Goal: Information Seeking & Learning: Learn about a topic

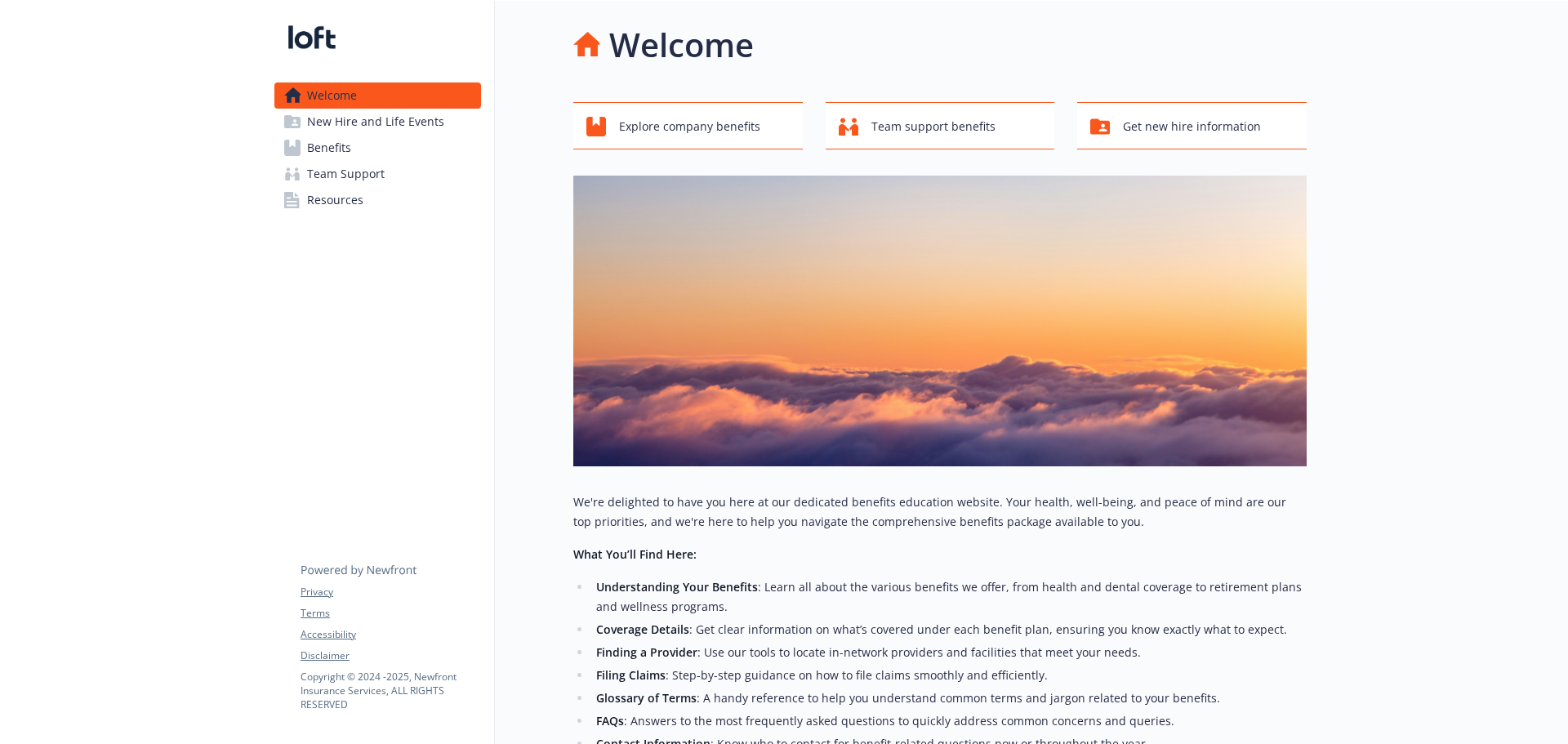
click at [344, 145] on span "Benefits" at bounding box center [329, 147] width 44 height 26
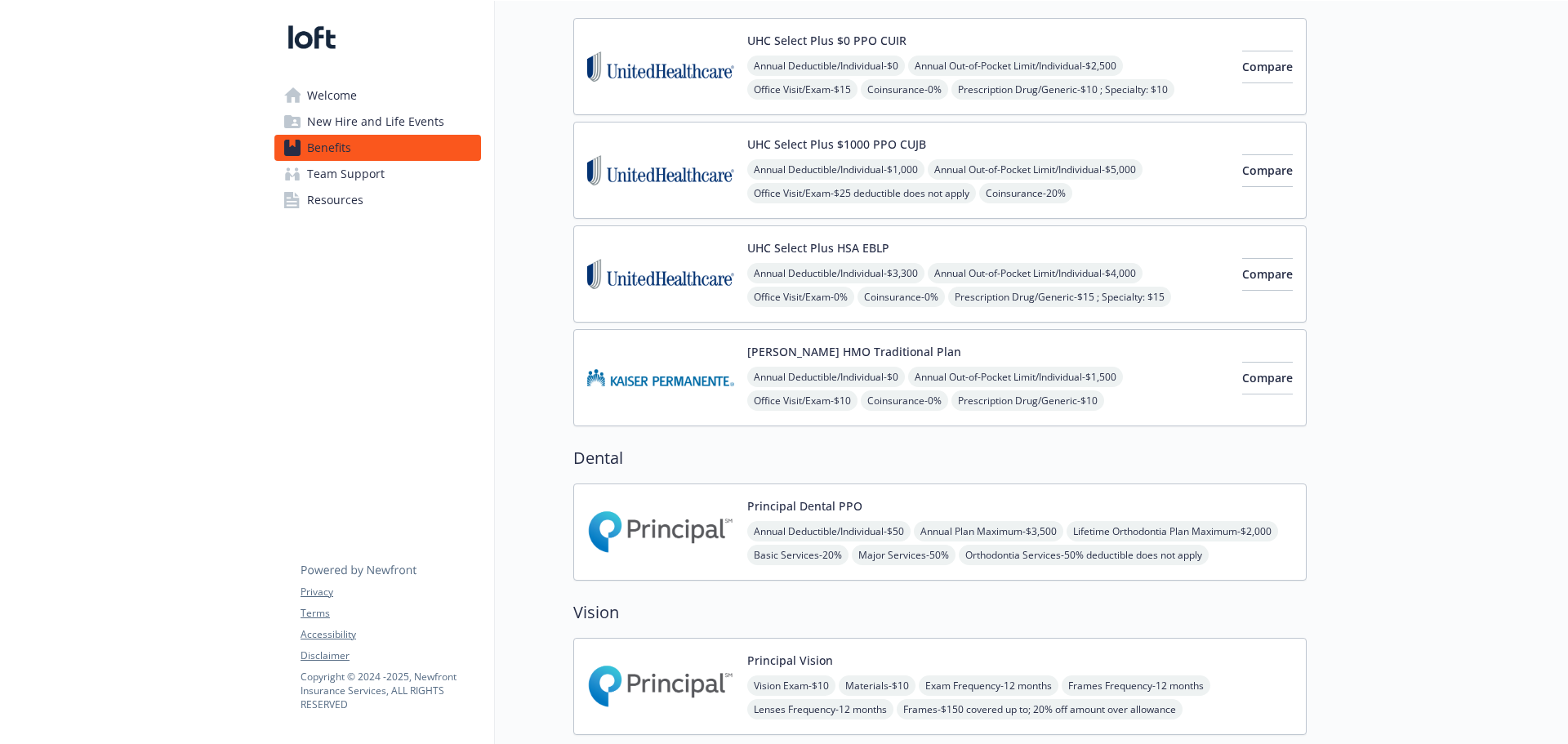
click at [649, 521] on img at bounding box center [660, 532] width 147 height 69
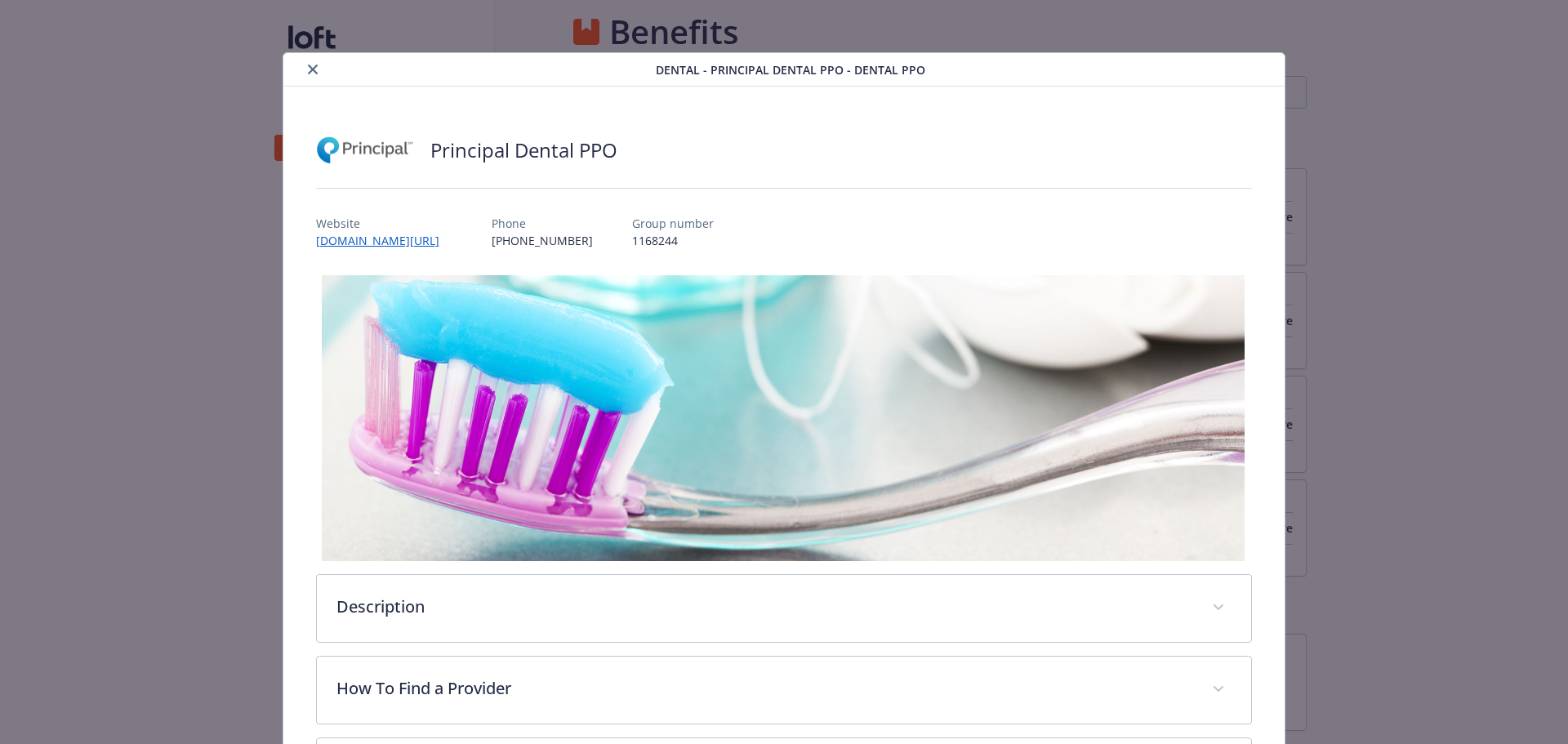
scroll to position [49, 0]
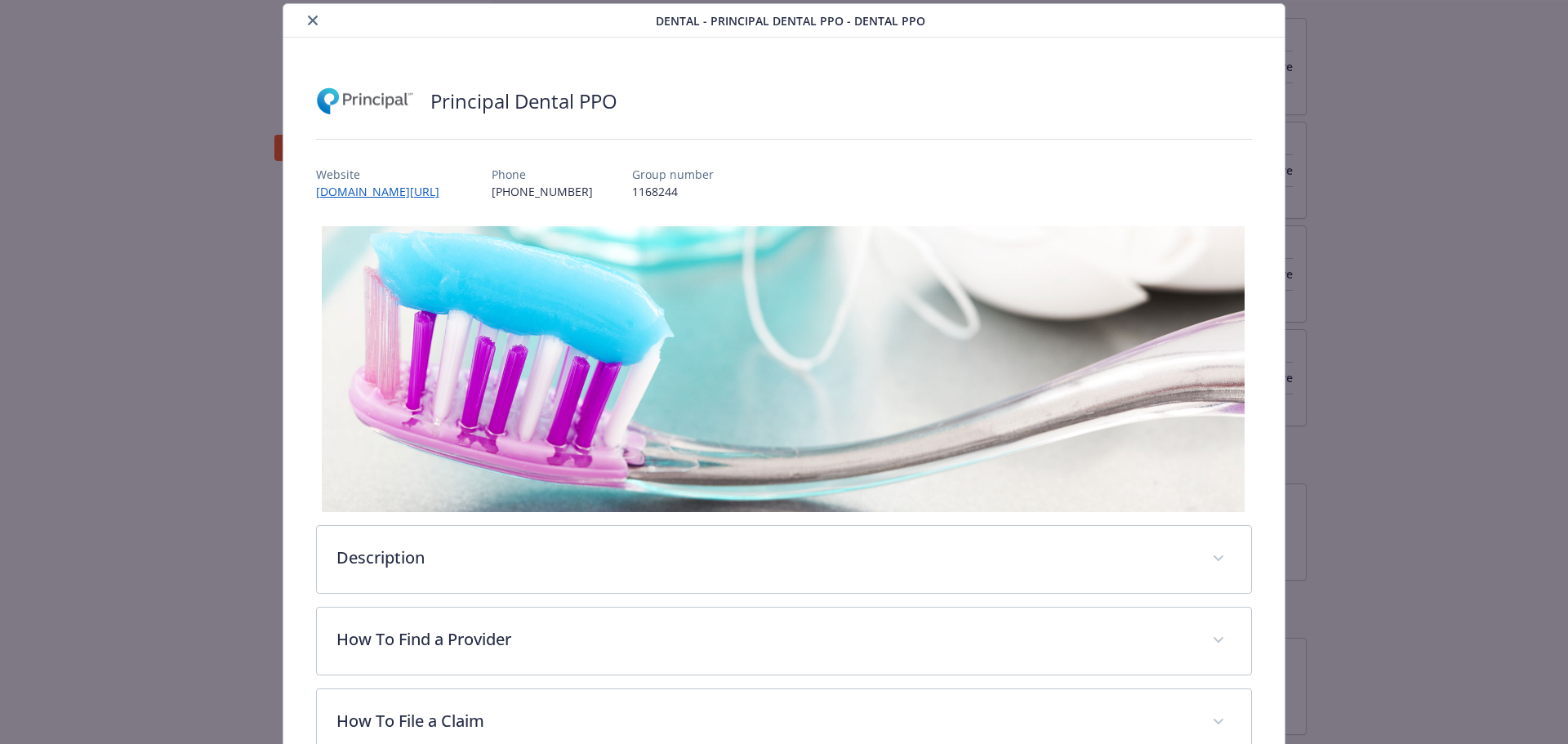
click at [308, 21] on icon "close" at bounding box center [312, 20] width 10 height 10
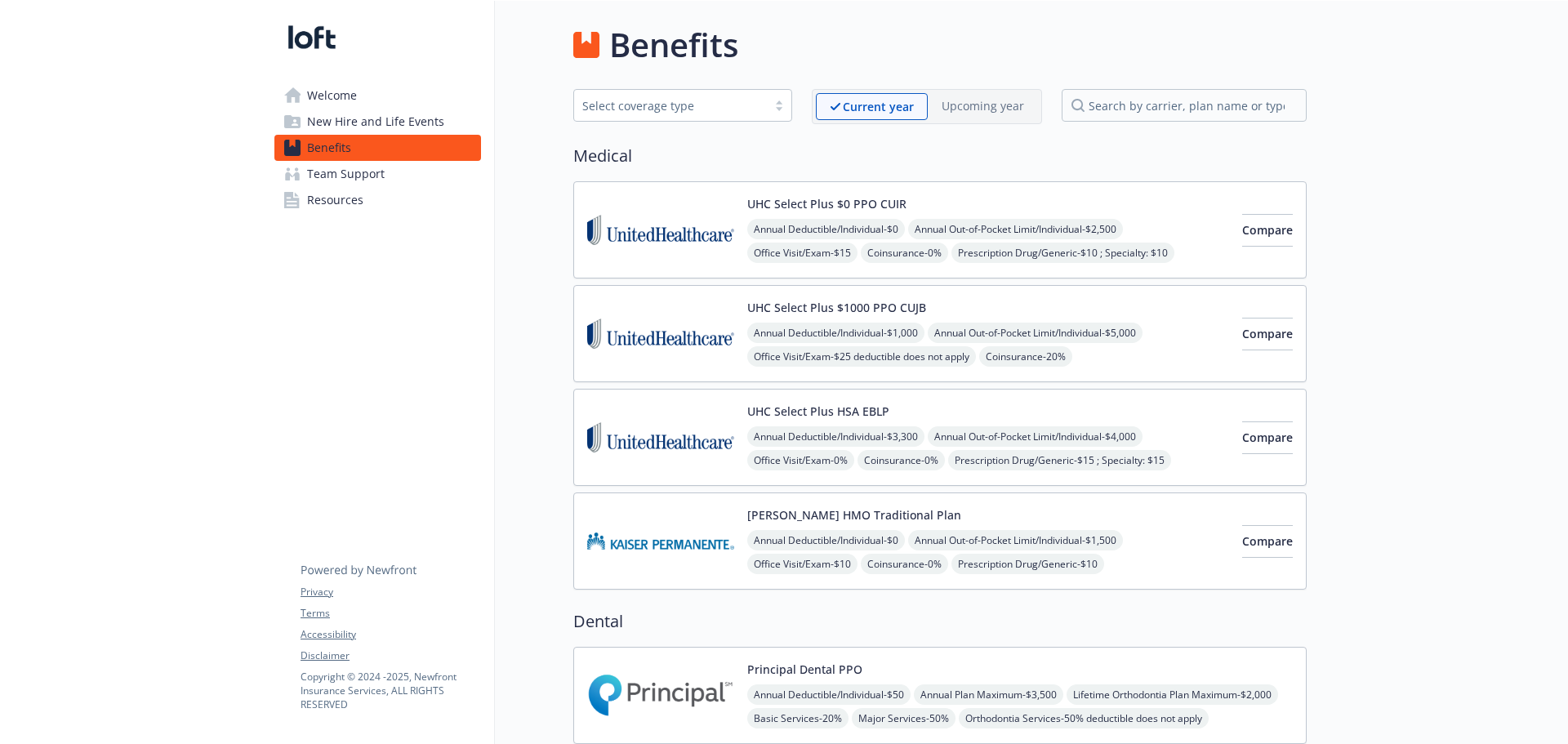
click at [688, 222] on img at bounding box center [660, 230] width 147 height 69
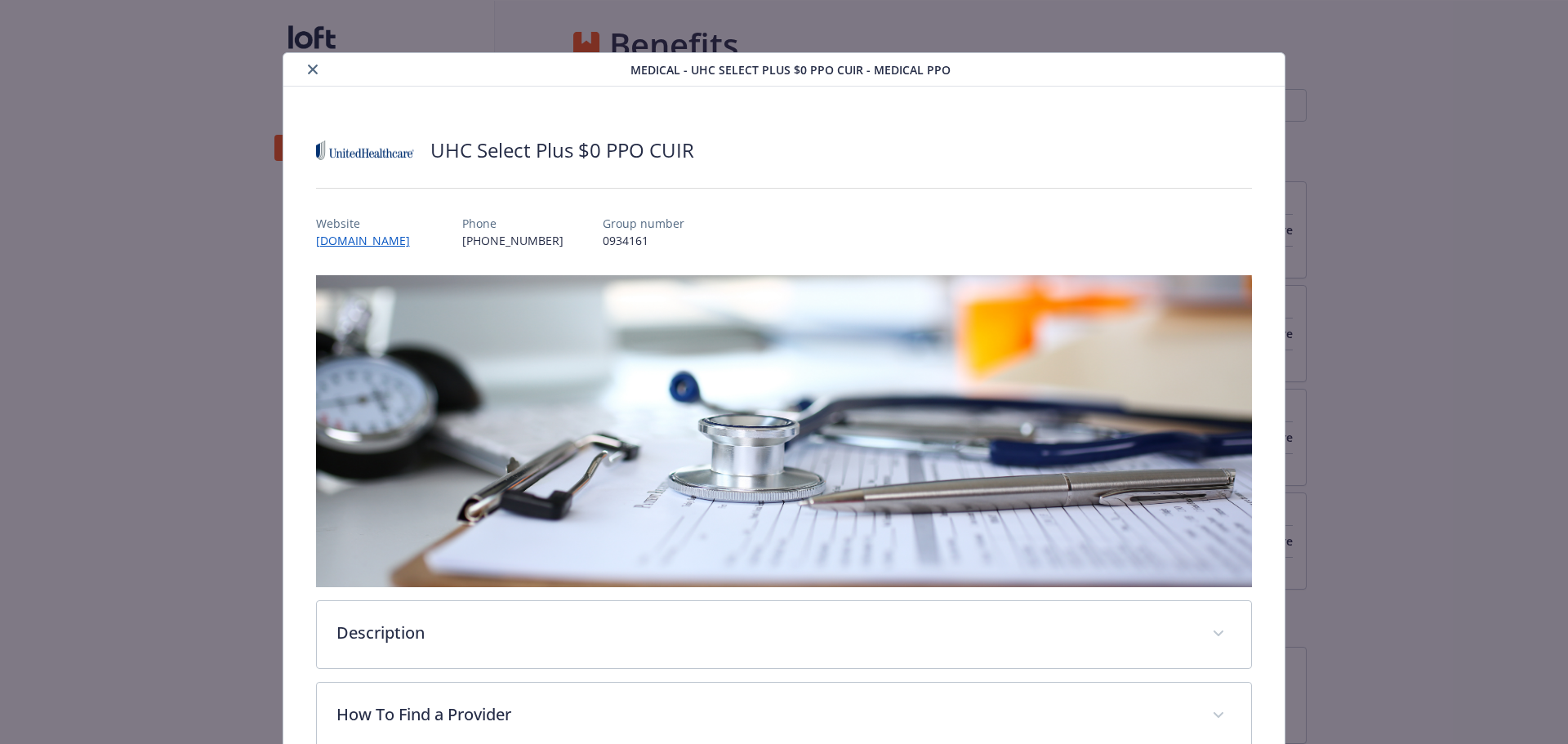
scroll to position [49, 0]
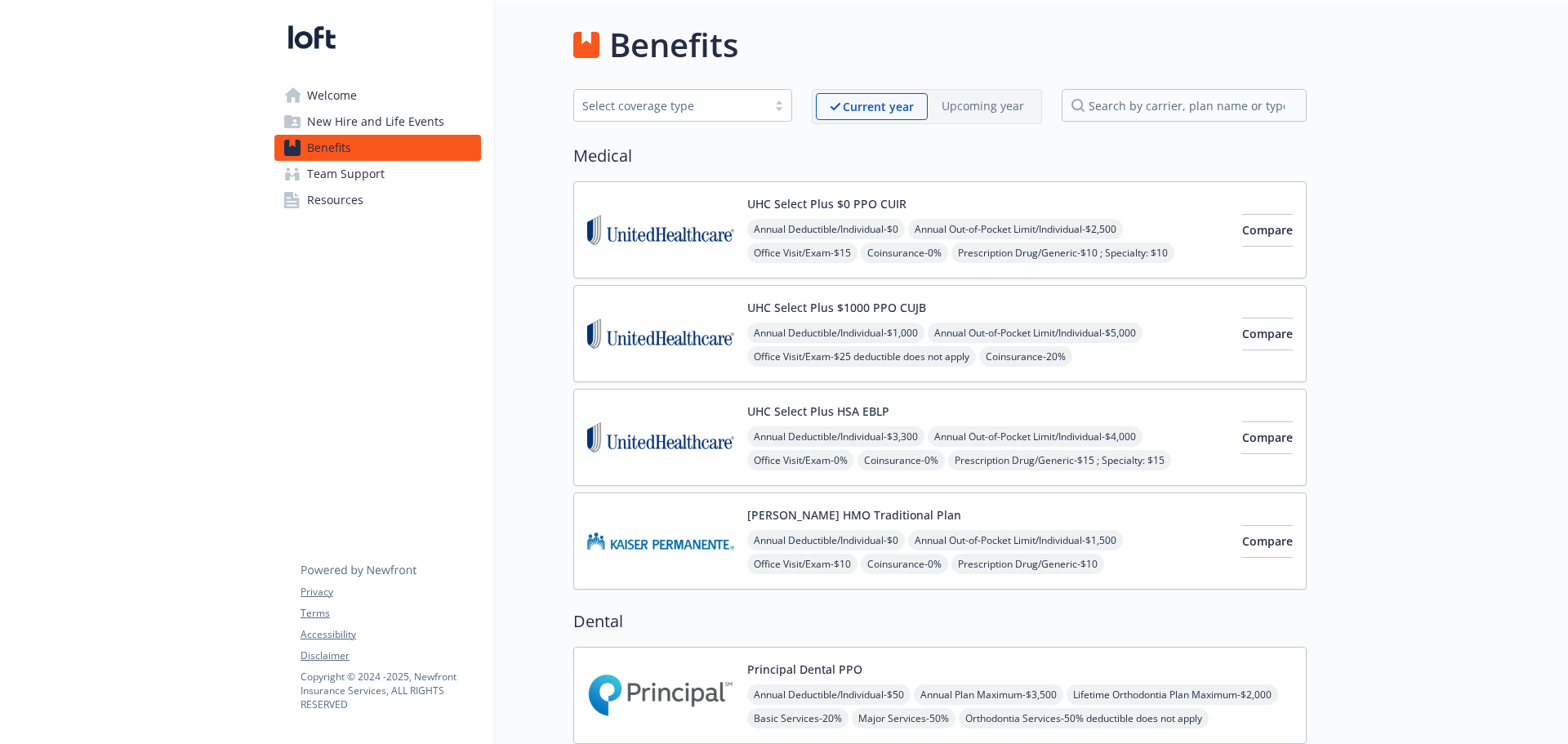
click at [684, 340] on img at bounding box center [660, 334] width 147 height 69
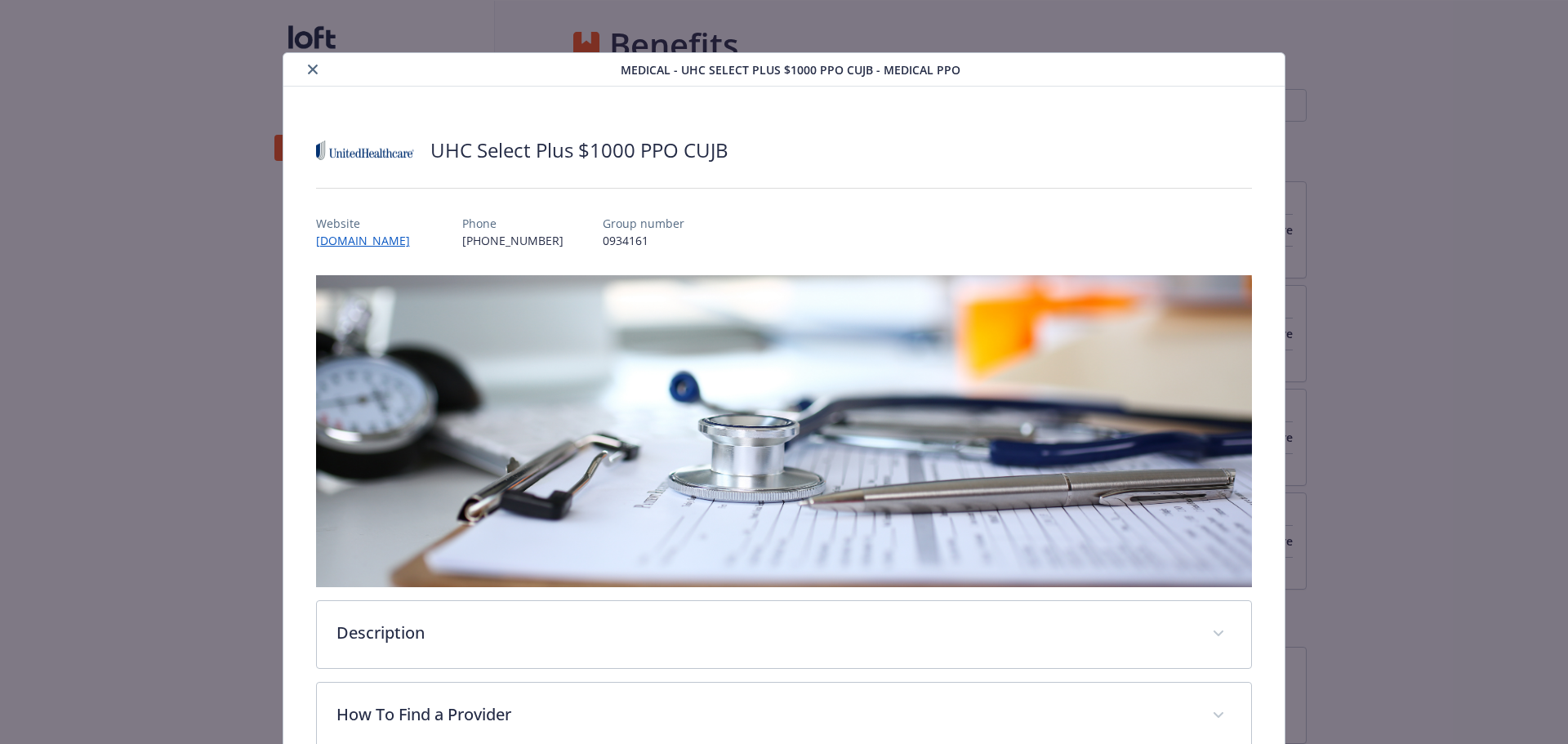
scroll to position [49, 0]
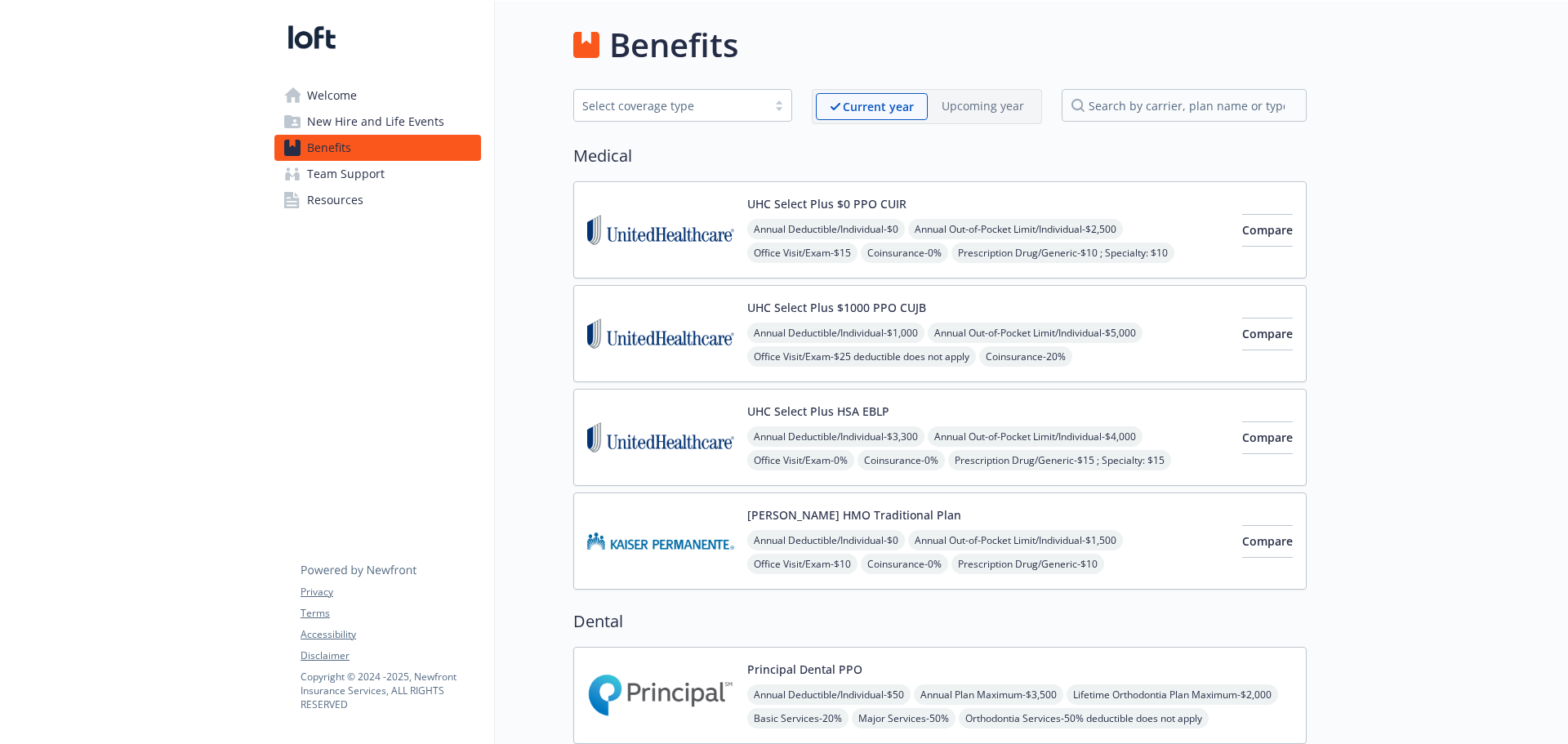
click at [612, 453] on img at bounding box center [660, 437] width 147 height 69
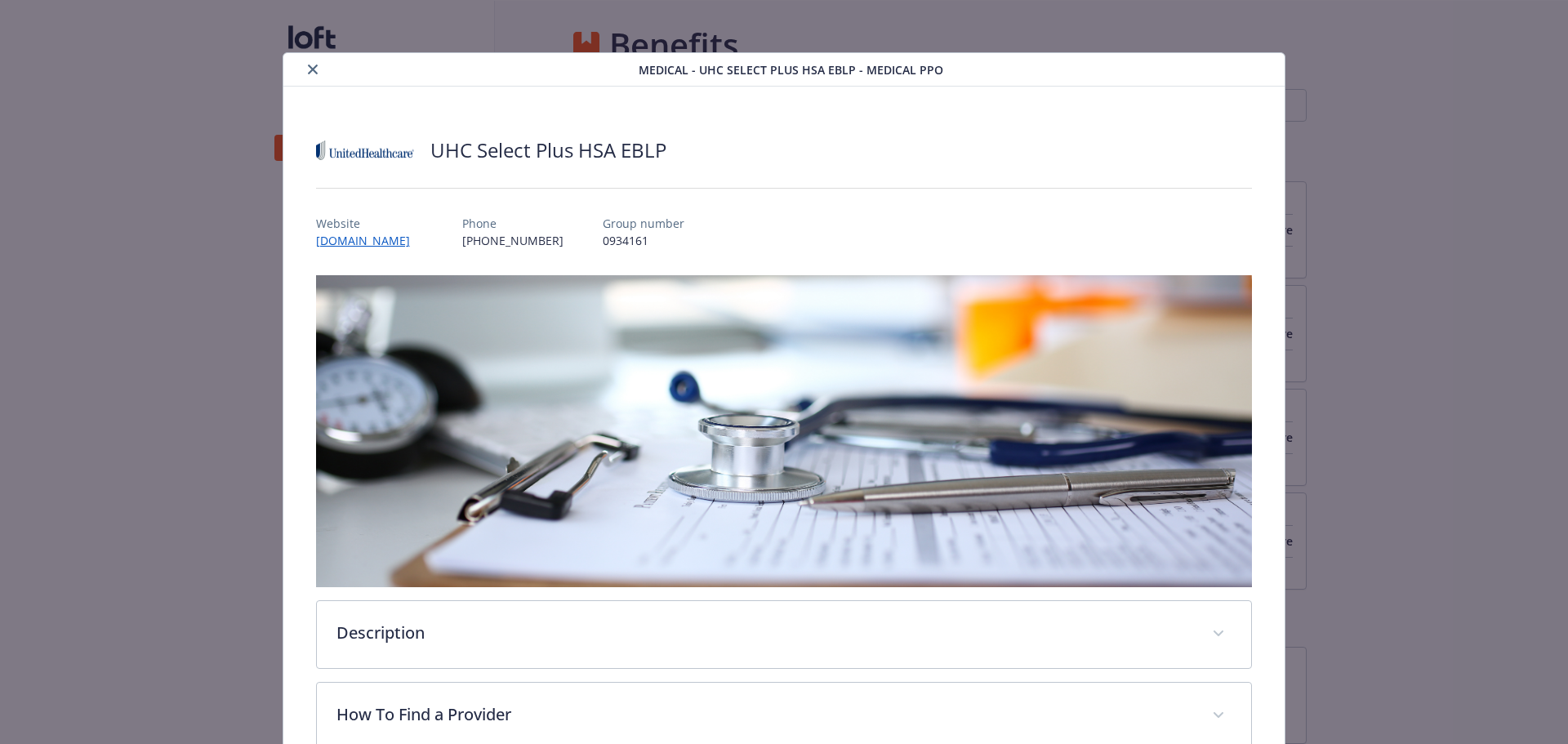
scroll to position [49, 0]
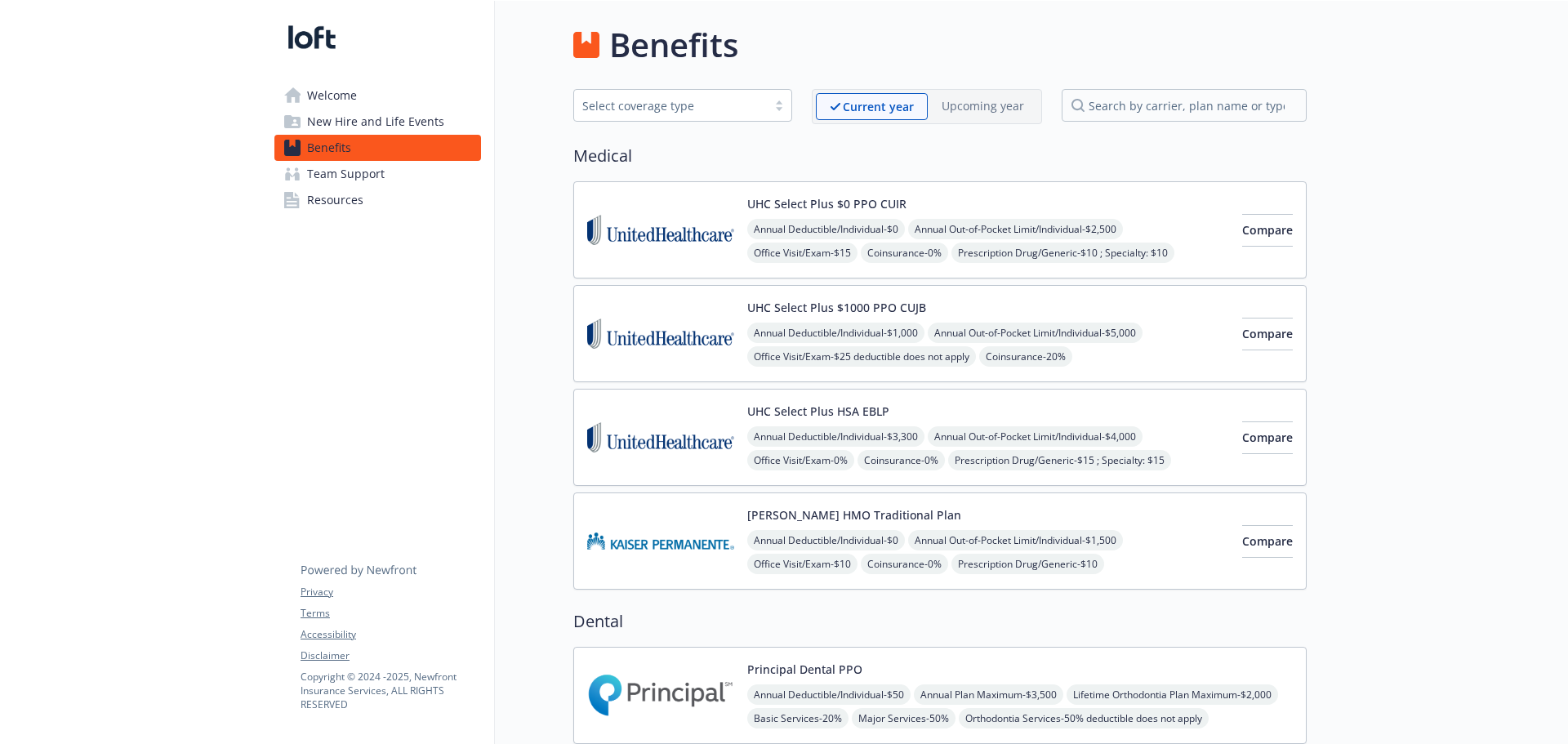
click at [664, 220] on img at bounding box center [660, 230] width 147 height 69
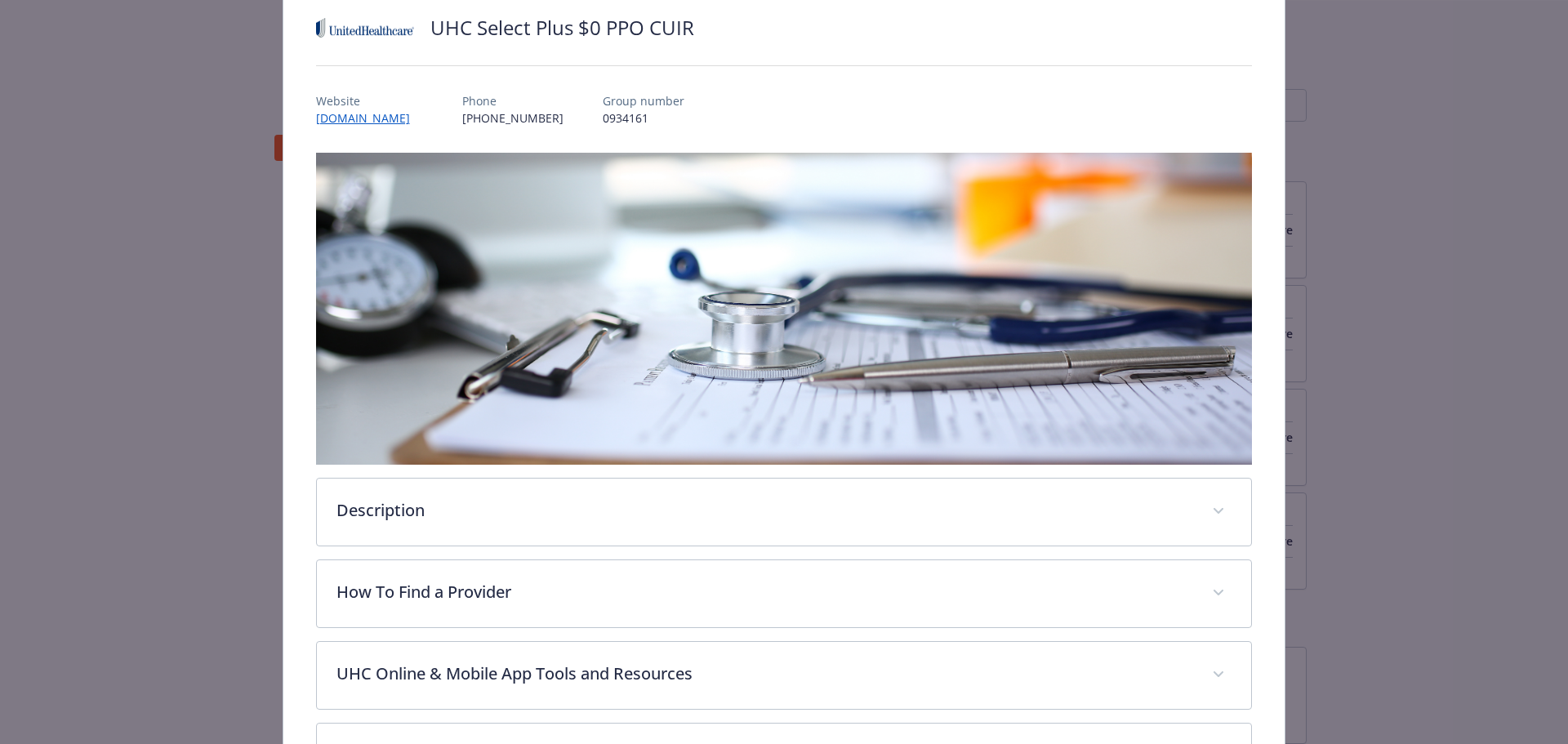
scroll to position [213, 0]
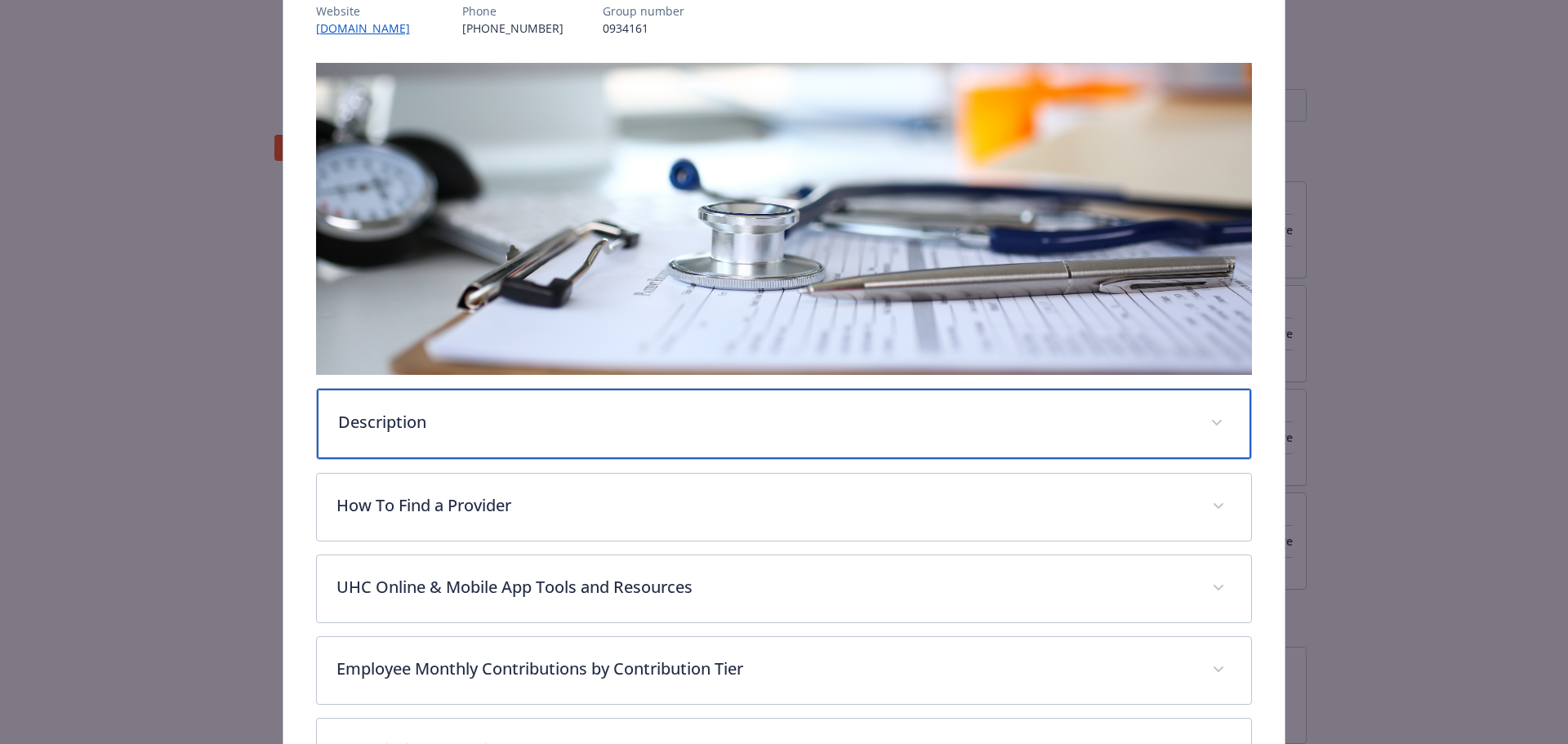
click at [557, 428] on p "Description" at bounding box center [764, 423] width 853 height 25
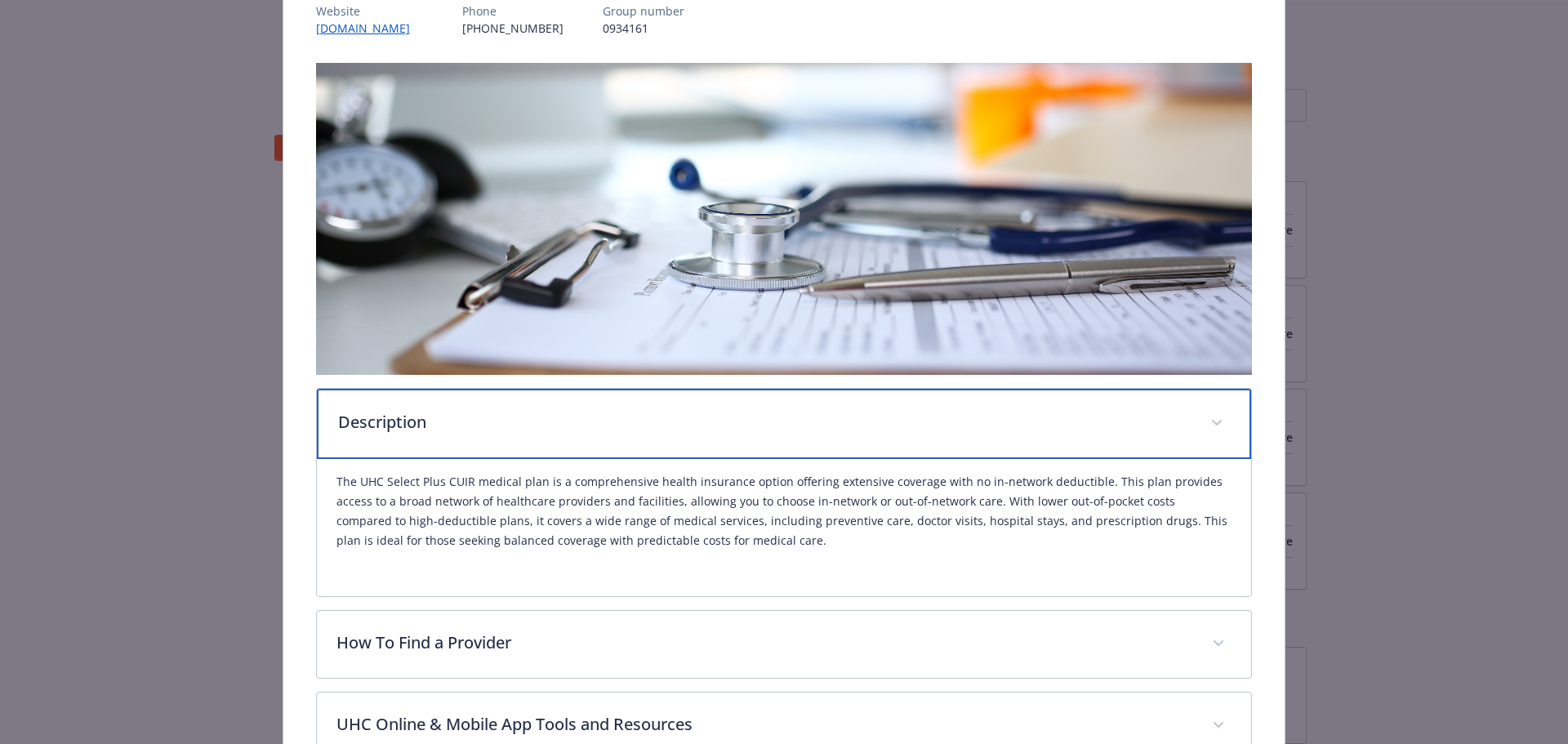
scroll to position [294, 0]
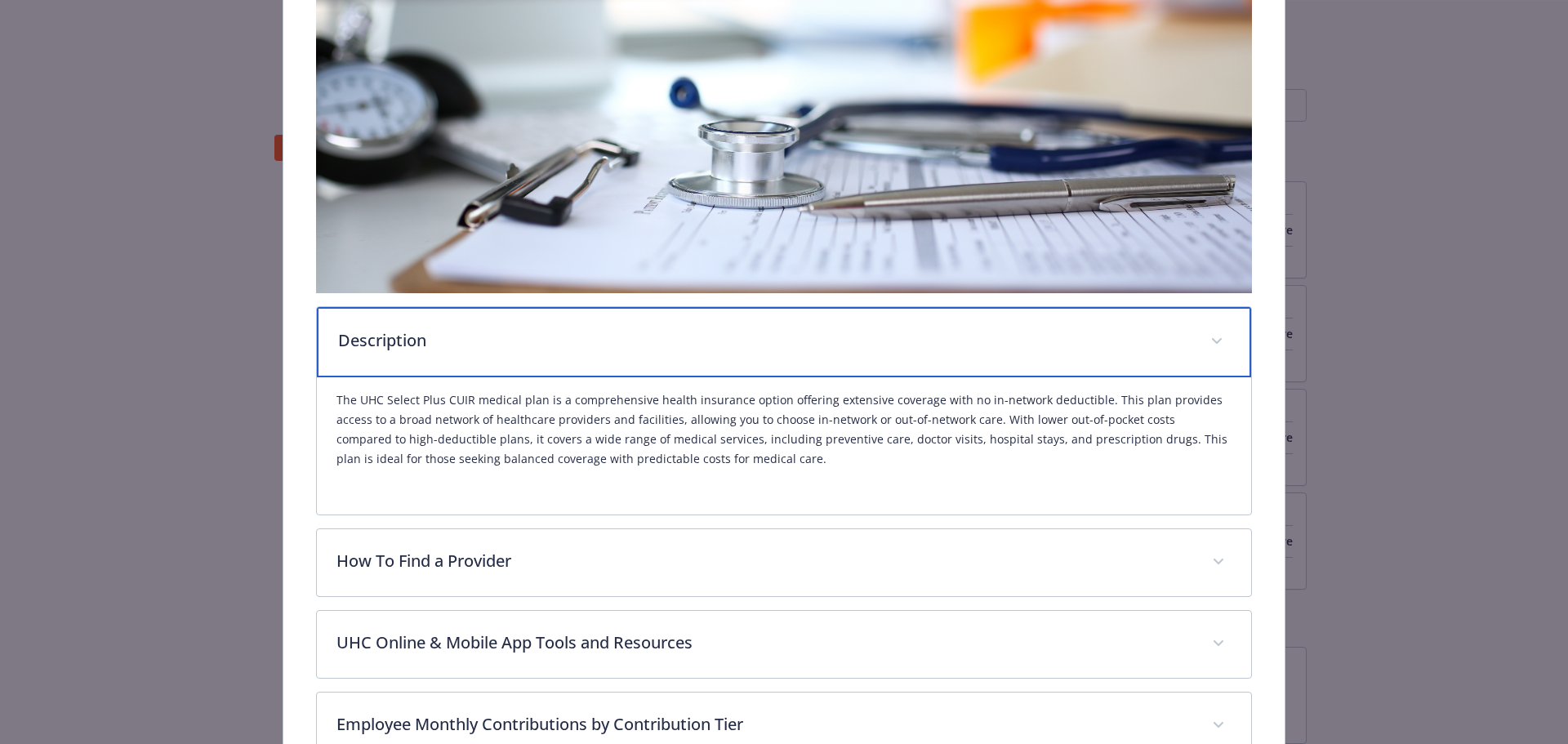
click at [563, 348] on p "Description" at bounding box center [764, 341] width 853 height 25
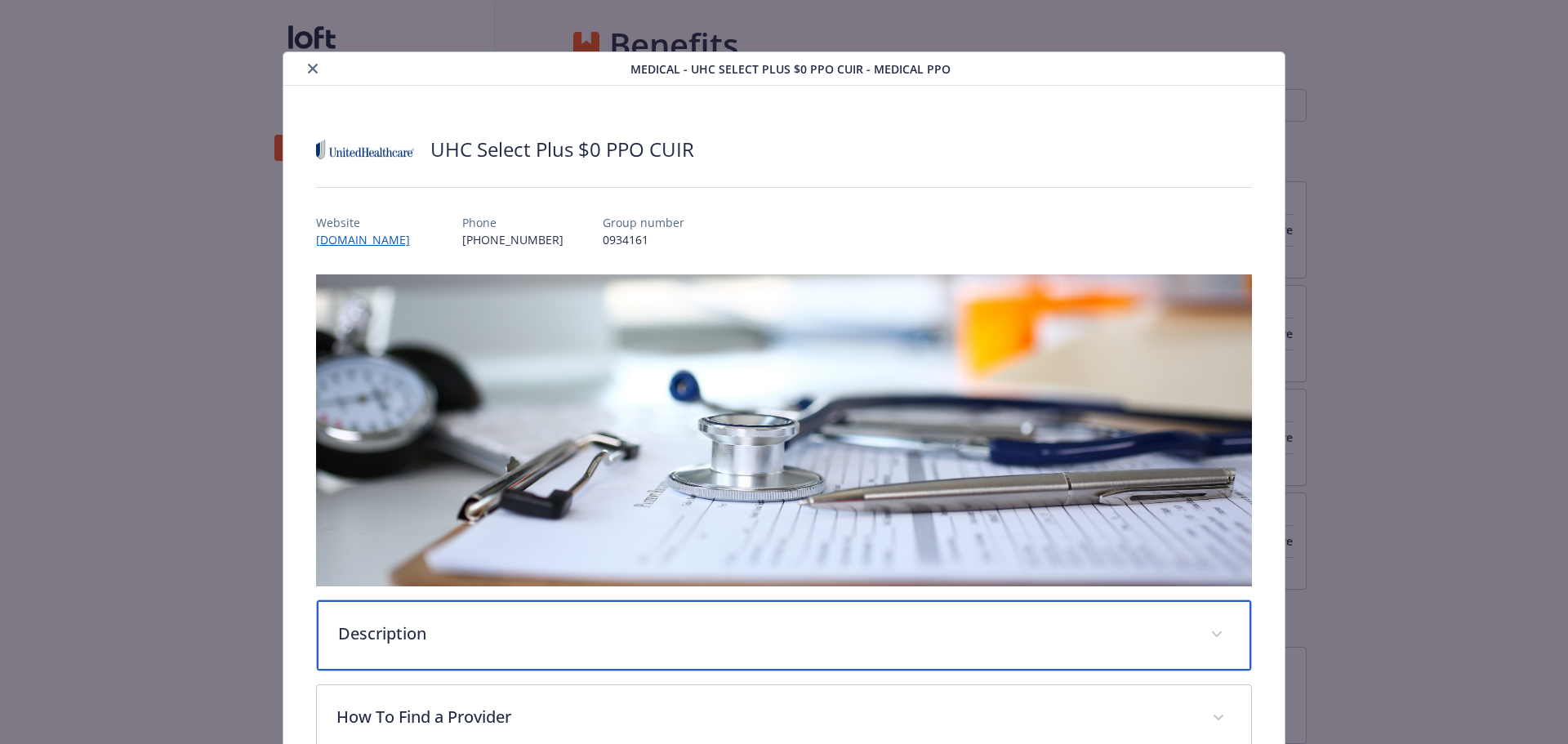
scroll to position [0, 0]
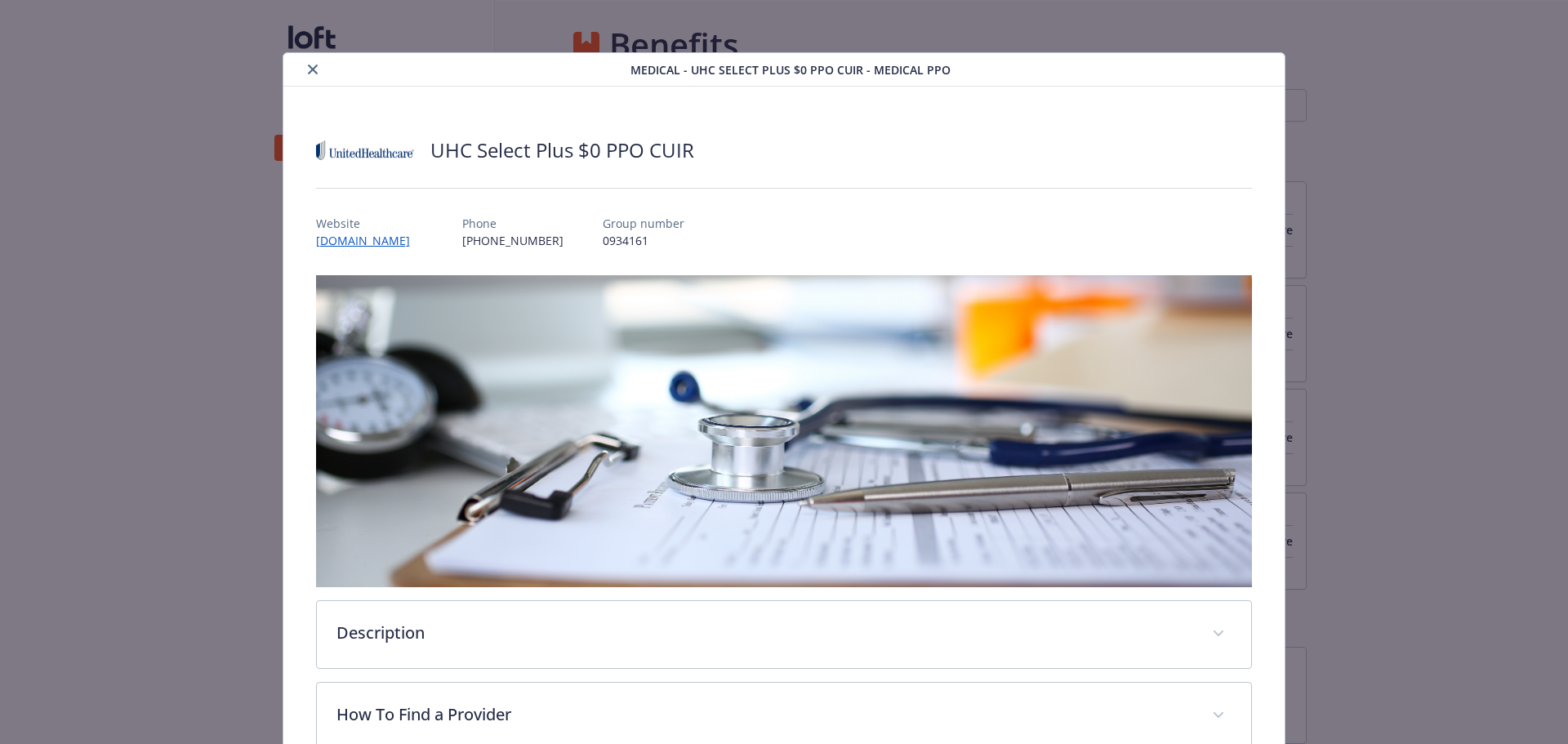
click at [312, 74] on icon "close" at bounding box center [312, 69] width 10 height 10
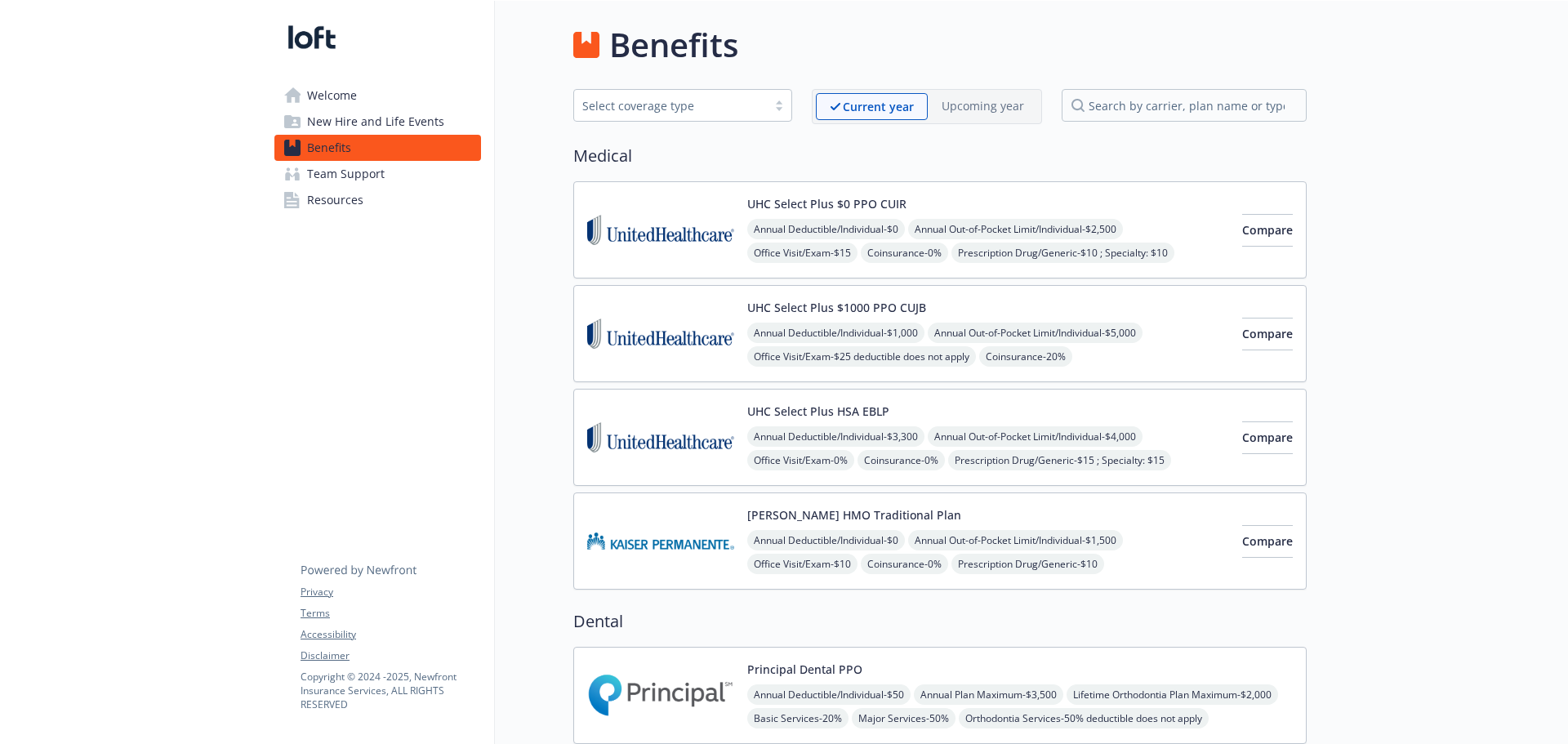
click at [671, 232] on img at bounding box center [660, 230] width 147 height 69
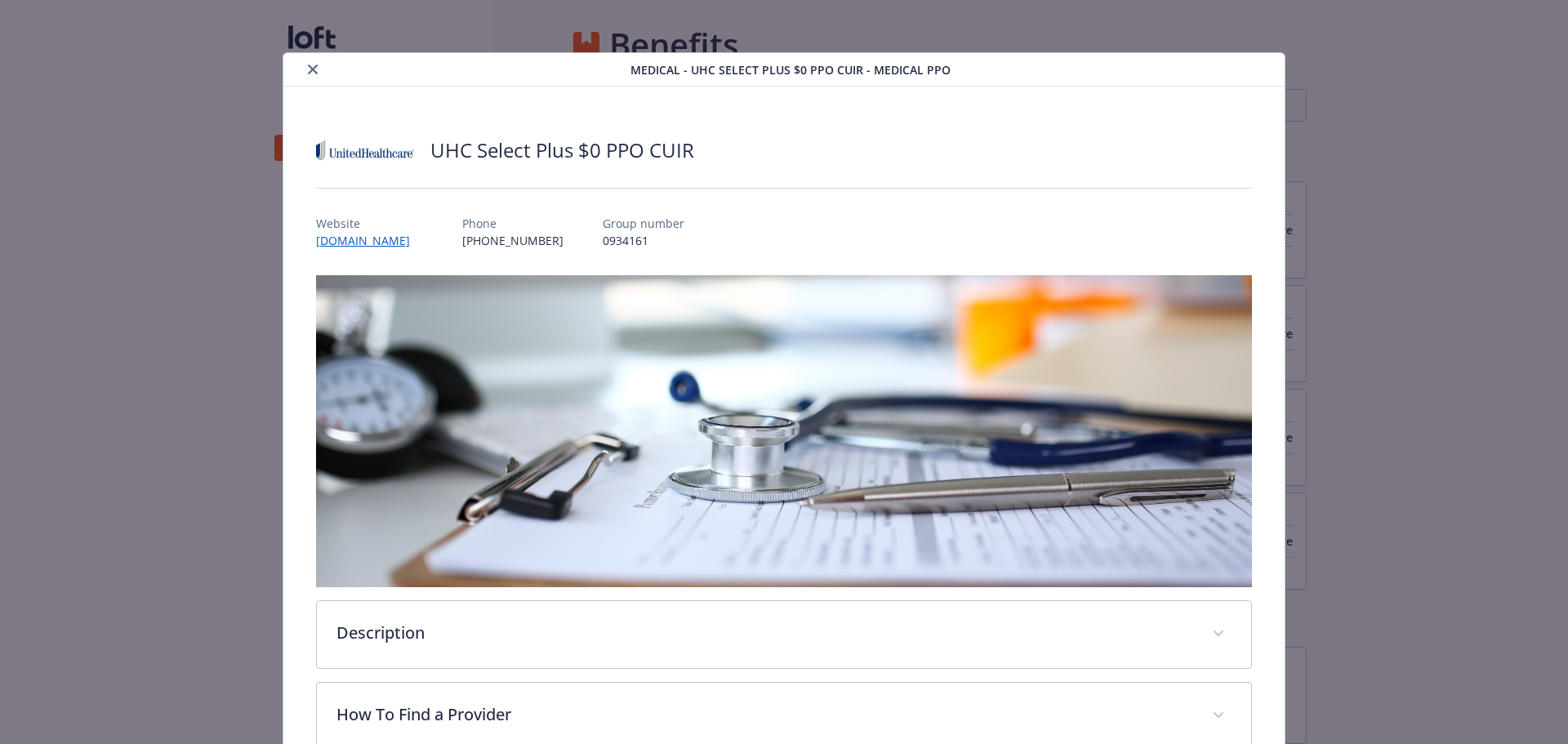
scroll to position [49, 0]
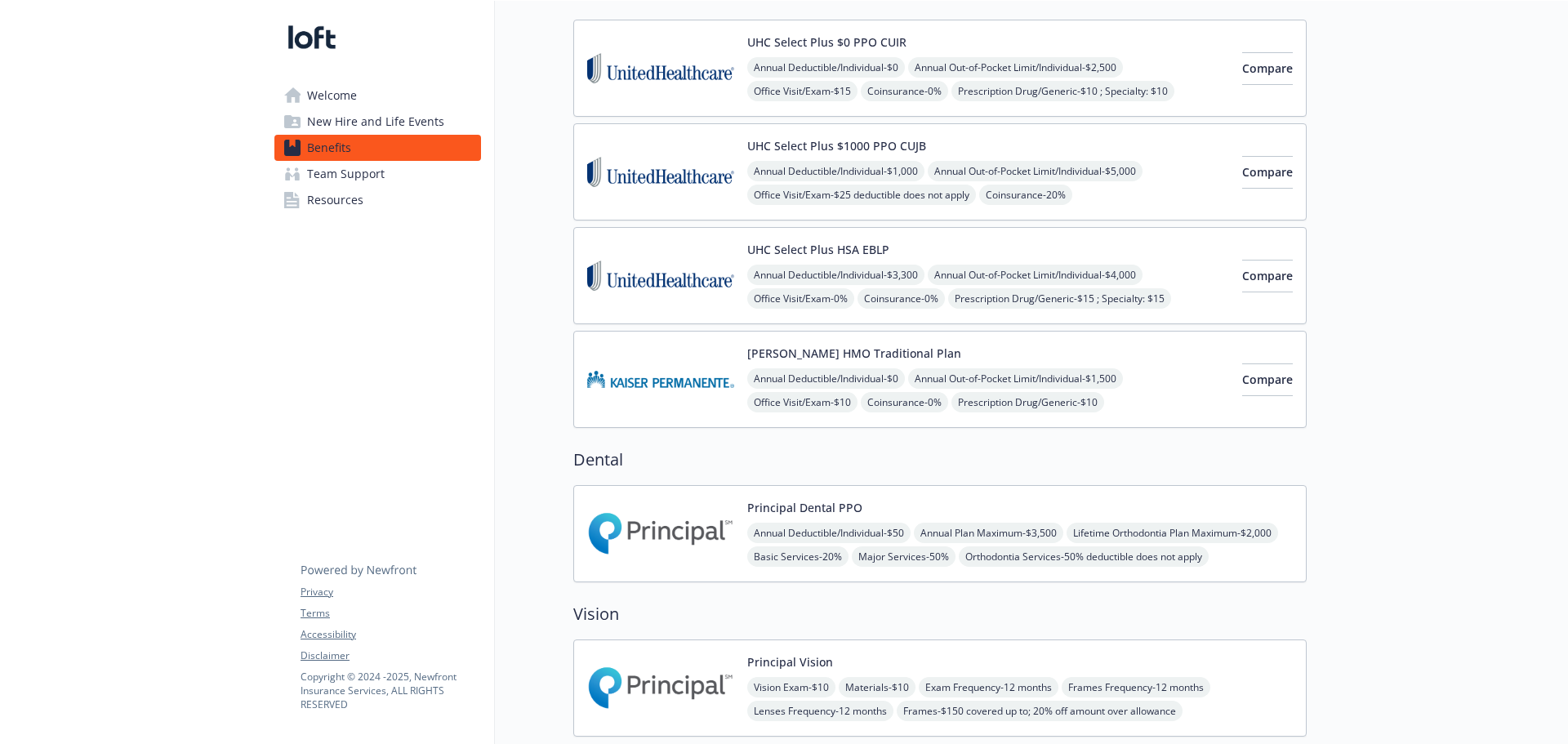
scroll to position [164, 0]
click at [708, 515] on img at bounding box center [660, 532] width 147 height 69
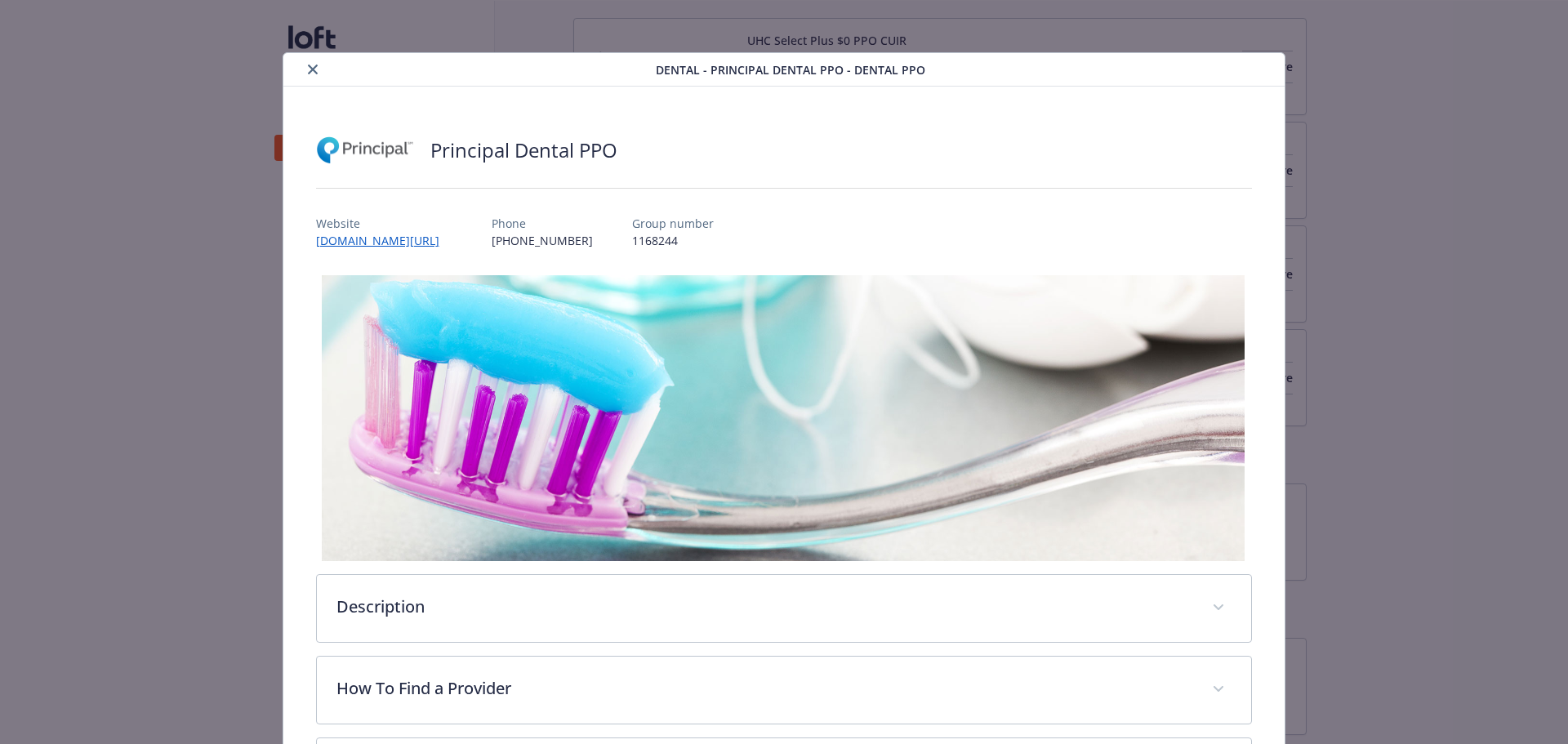
scroll to position [49, 0]
